Goal: Task Accomplishment & Management: Use online tool/utility

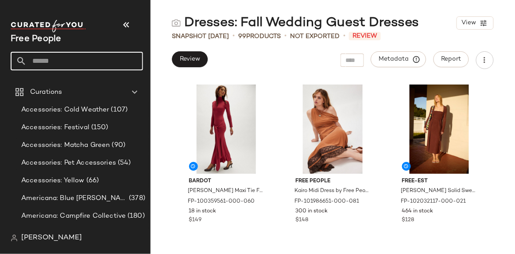
click at [45, 57] on input "text" at bounding box center [85, 61] width 116 height 19
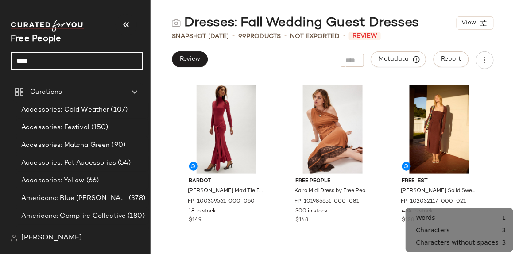
type input "****"
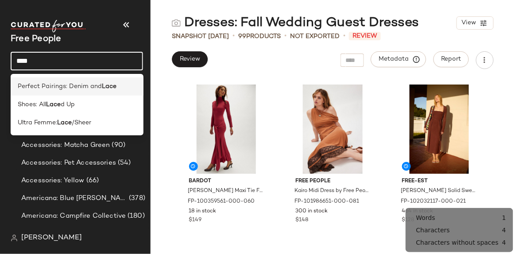
click at [72, 86] on span "Perfect Pairings: Denim and" at bounding box center [60, 86] width 84 height 9
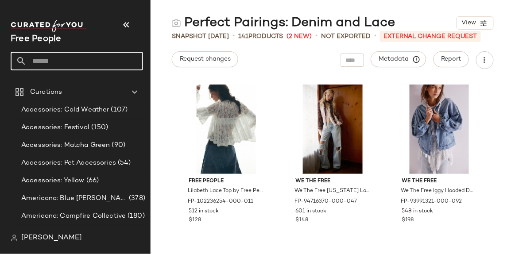
click at [84, 59] on input "text" at bounding box center [85, 61] width 116 height 19
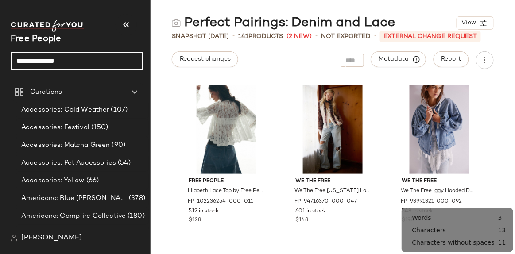
type input "**********"
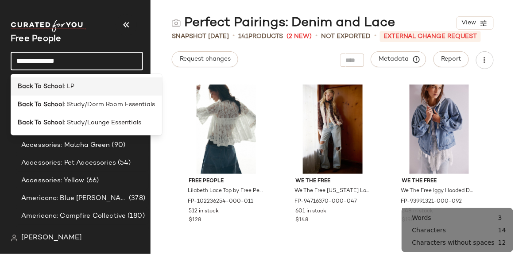
click at [94, 92] on div "Back To School : LP" at bounding box center [86, 86] width 151 height 18
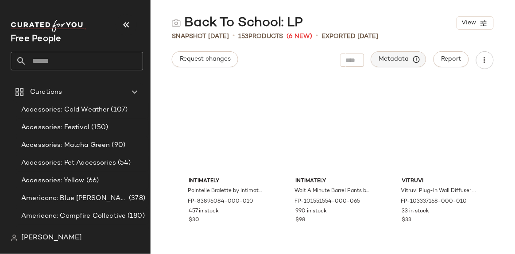
click at [407, 63] on button "Metadata" at bounding box center [398, 59] width 55 height 16
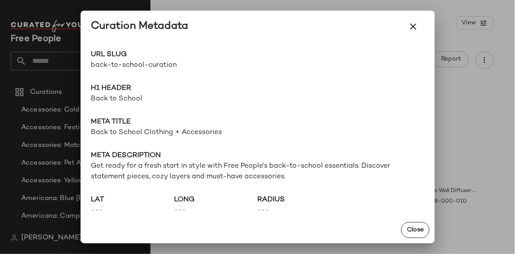
click at [145, 66] on span "back-to-school-curation" at bounding box center [174, 65] width 166 height 11
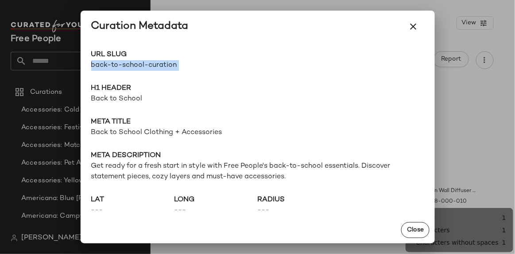
drag, startPoint x: 145, startPoint y: 66, endPoint x: 174, endPoint y: 73, distance: 30.4
click at [145, 66] on span "back-to-school-curation" at bounding box center [174, 65] width 166 height 11
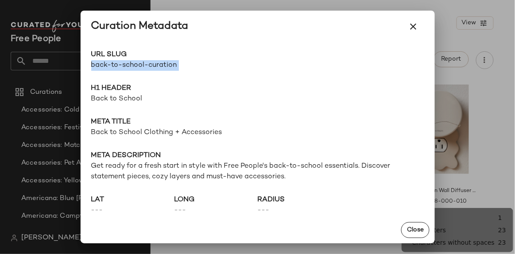
copy div "back-to-school-curation Go to Shop"
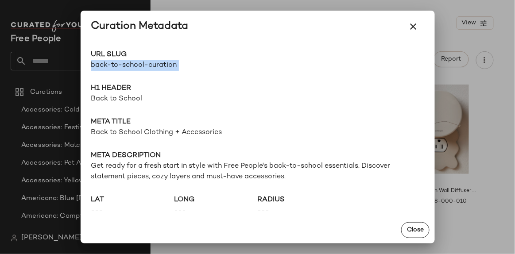
drag, startPoint x: 417, startPoint y: 23, endPoint x: 415, endPoint y: 0, distance: 23.1
click at [417, 23] on icon "button" at bounding box center [413, 26] width 11 height 11
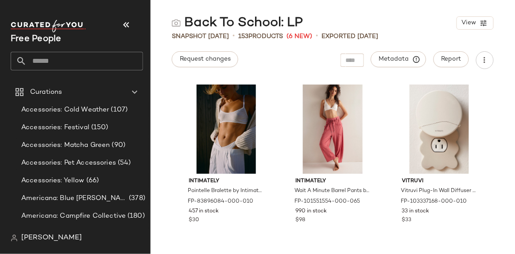
click at [94, 62] on input "text" at bounding box center [85, 61] width 116 height 19
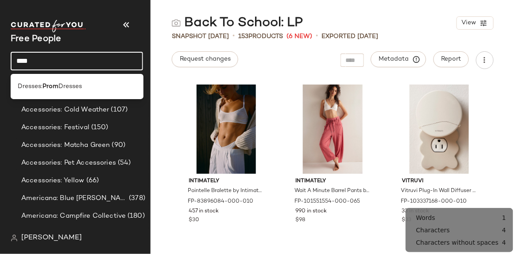
click at [94, 62] on input "****" at bounding box center [77, 61] width 132 height 19
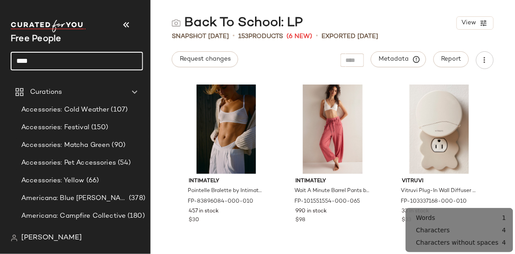
click at [94, 62] on input "****" at bounding box center [77, 61] width 132 height 19
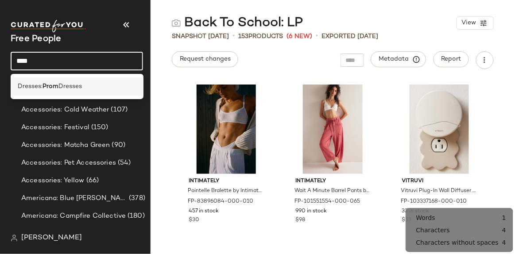
type input "****"
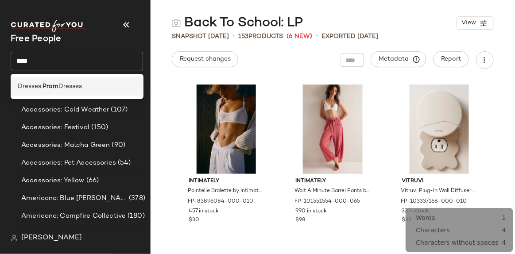
click at [97, 84] on div "Dresses: Prom Dresses" at bounding box center [77, 86] width 118 height 9
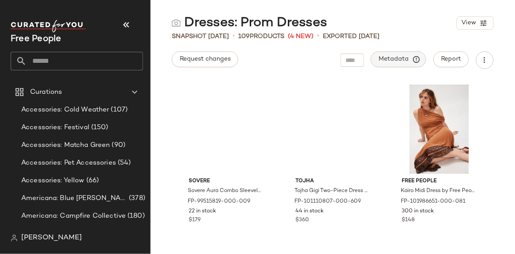
click at [423, 58] on button "Metadata" at bounding box center [398, 59] width 55 height 16
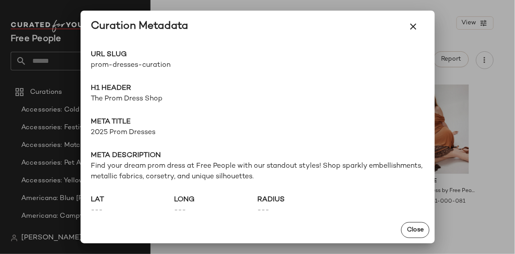
click at [132, 69] on span "prom-dresses-curation" at bounding box center [174, 65] width 166 height 11
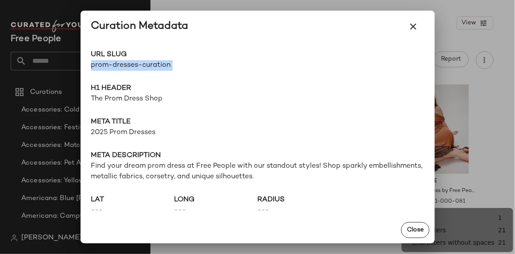
click at [132, 69] on span "prom-dresses-curation" at bounding box center [174, 65] width 166 height 11
copy div "prom-dresses-curation Go to Shop"
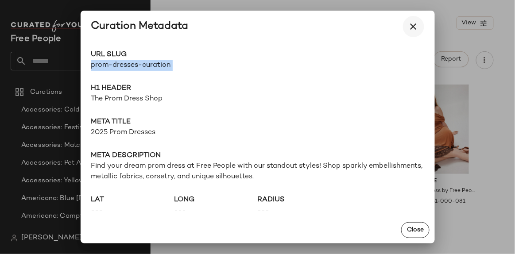
click at [415, 24] on icon "button" at bounding box center [413, 26] width 11 height 11
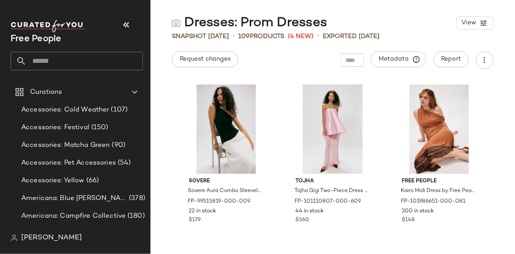
click at [41, 58] on input "text" at bounding box center [85, 61] width 116 height 19
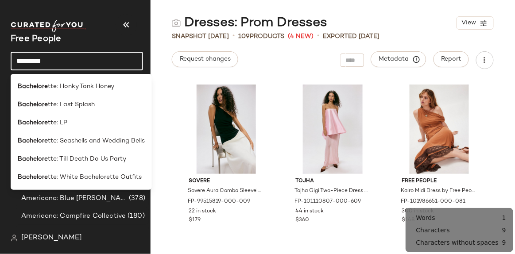
type input "**********"
click at [100, 128] on div "Bachelorette : LP" at bounding box center [81, 123] width 141 height 18
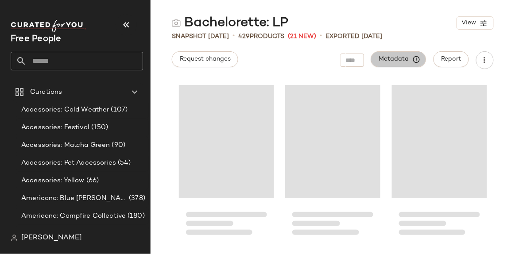
click at [411, 64] on button "Metadata" at bounding box center [398, 59] width 55 height 16
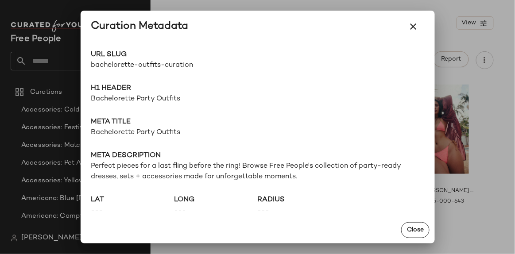
click at [125, 66] on span "bachelorette-outfits-curation" at bounding box center [174, 65] width 166 height 11
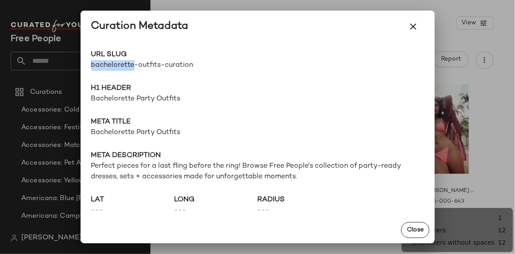
click at [125, 66] on span "bachelorette-outfits-curation" at bounding box center [174, 65] width 166 height 11
copy div "bachelorette-outfits-curation Go to Shop"
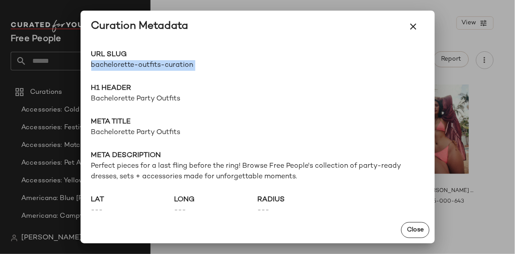
click at [416, 27] on icon "button" at bounding box center [413, 26] width 11 height 11
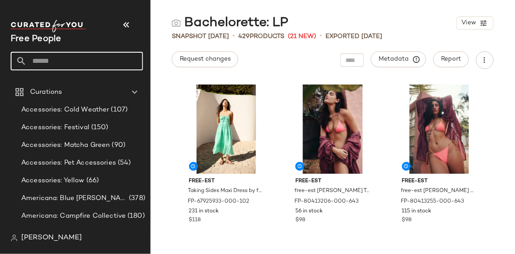
click at [82, 60] on input "text" at bounding box center [85, 61] width 116 height 19
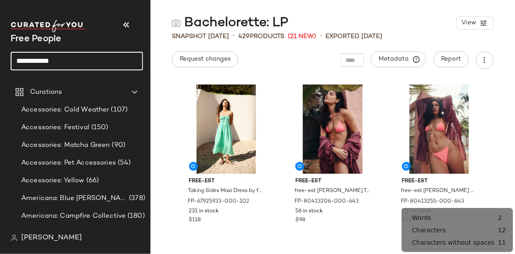
type input "**********"
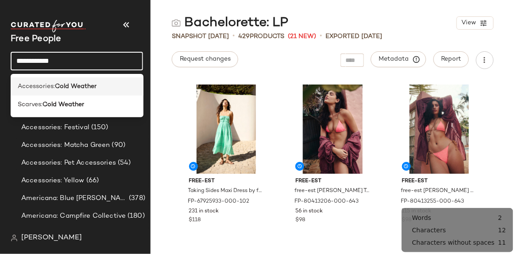
click at [71, 84] on b "Cold Weather" at bounding box center [76, 86] width 42 height 9
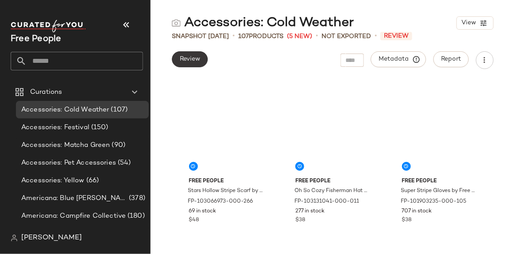
click at [188, 66] on button "Review" at bounding box center [190, 59] width 36 height 16
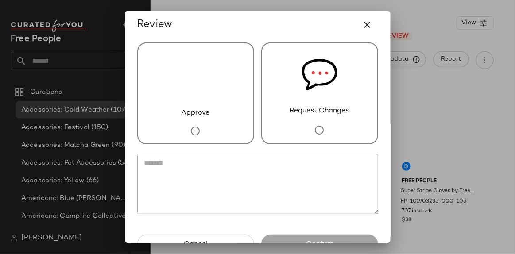
click at [232, 93] on div "Approve" at bounding box center [195, 94] width 117 height 102
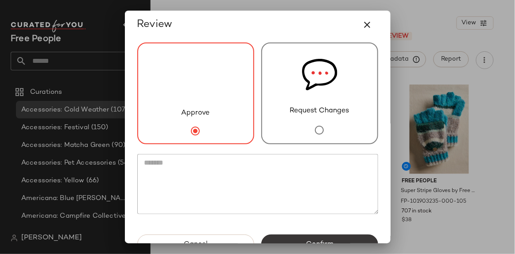
click at [306, 240] on span "Confirm" at bounding box center [320, 244] width 28 height 8
